Goal: Download file/media

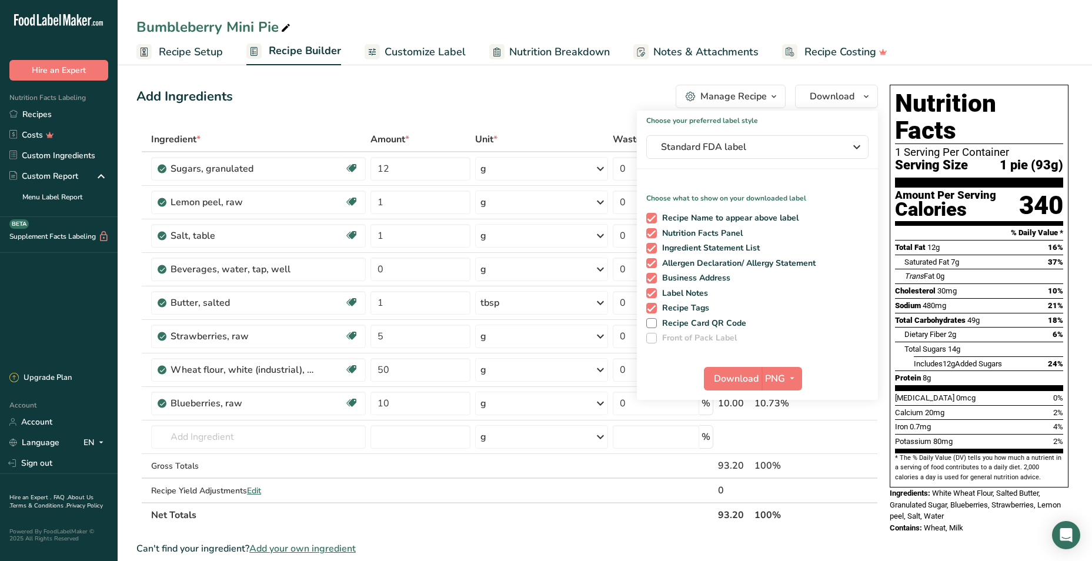
drag, startPoint x: 36, startPoint y: 115, endPoint x: 474, endPoint y: 77, distance: 439.1
click at [36, 115] on link "Recipes" at bounding box center [59, 114] width 118 height 21
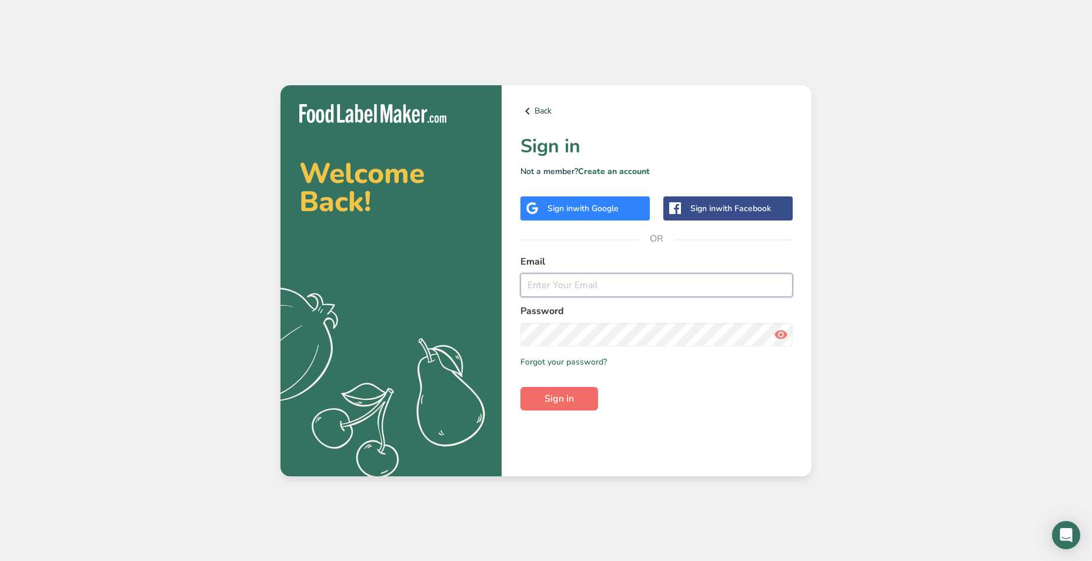
type input "[EMAIL_ADDRESS][DOMAIN_NAME]"
click at [575, 390] on button "Sign in" at bounding box center [559, 399] width 78 height 24
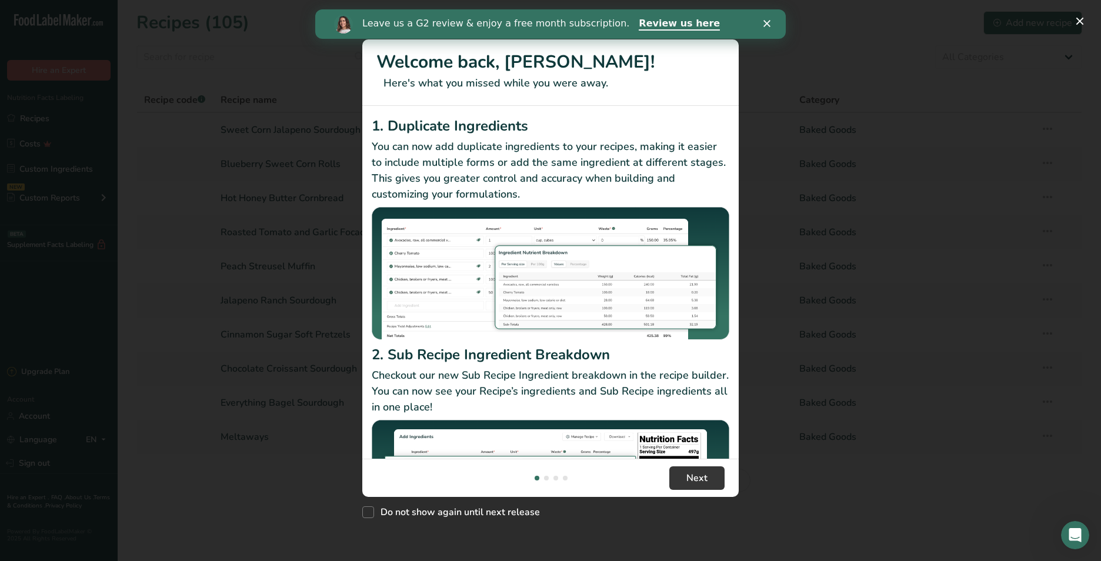
click at [252, 48] on div "New Features" at bounding box center [550, 280] width 1101 height 561
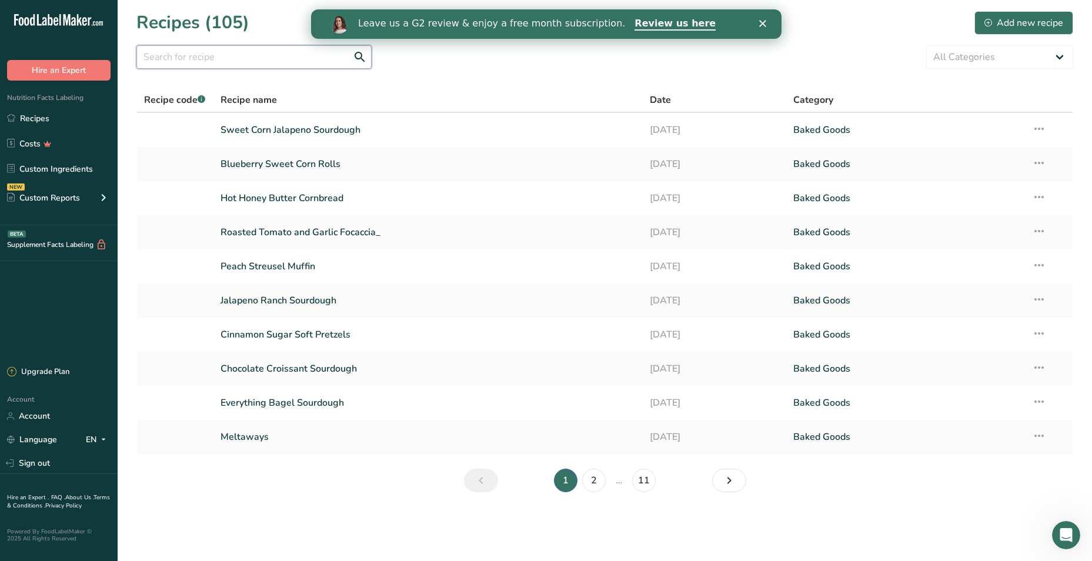
click at [225, 57] on input "text" at bounding box center [253, 57] width 235 height 24
type input "chocolate chip muffins"
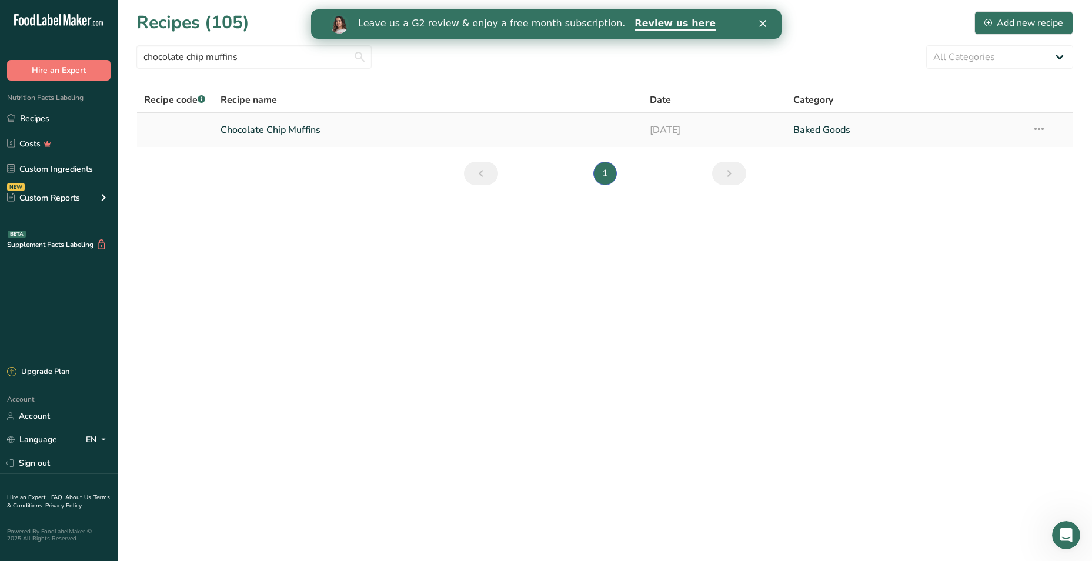
click at [306, 136] on link "Chocolate Chip Muffins" at bounding box center [429, 130] width 416 height 25
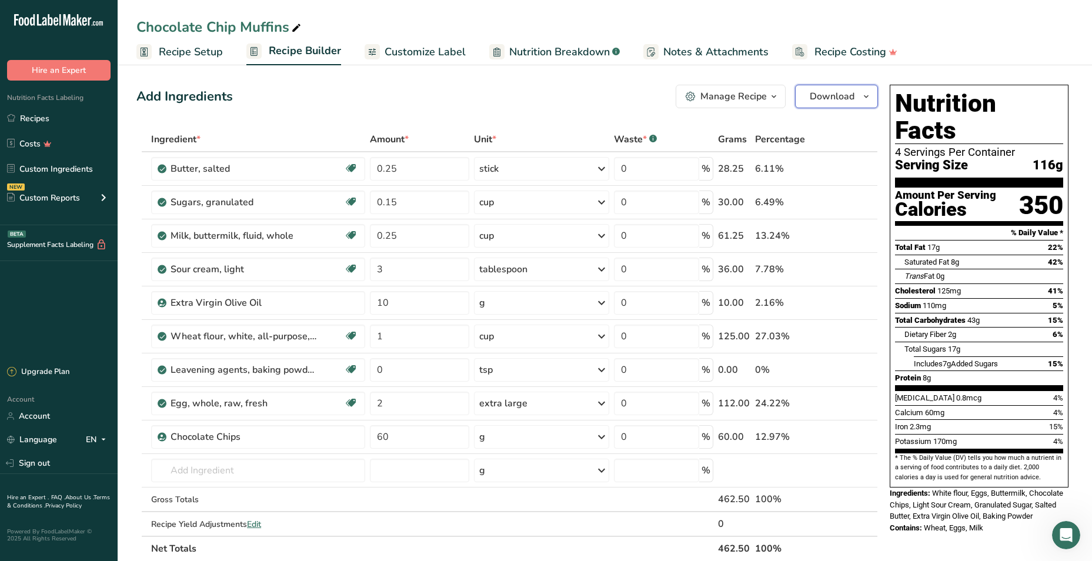
click at [809, 92] on button "Download" at bounding box center [836, 97] width 83 height 24
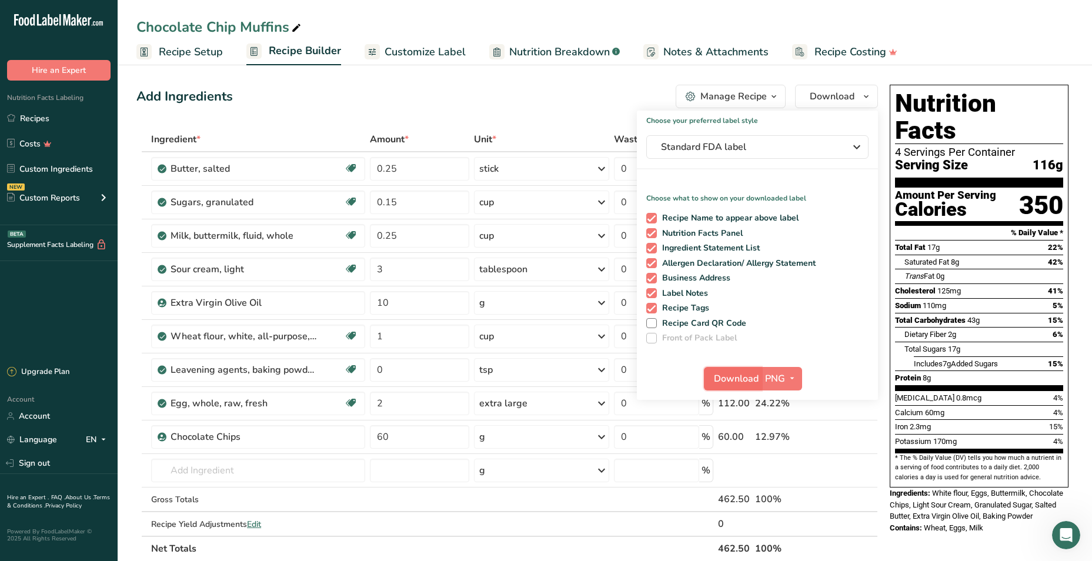
click at [726, 384] on span "Download" at bounding box center [736, 379] width 45 height 14
click at [733, 381] on span "Download" at bounding box center [736, 379] width 45 height 14
